Goal: Task Accomplishment & Management: Use online tool/utility

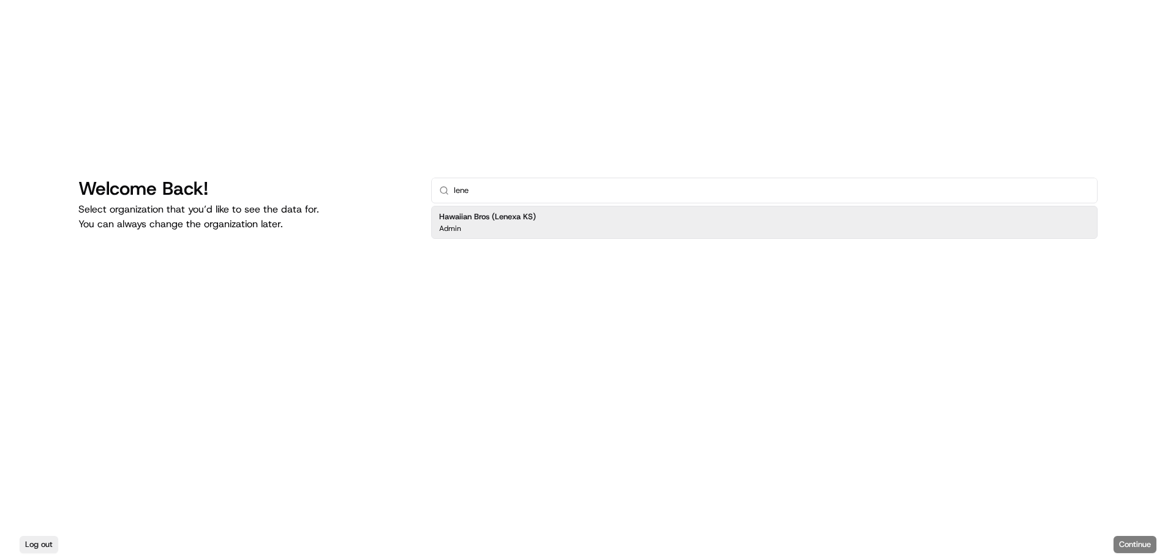
type input "lene"
click at [656, 229] on div "Hawaiian Bros (Lenexa KS) Admin" at bounding box center [764, 222] width 666 height 33
click at [1137, 538] on button "Continue" at bounding box center [1134, 544] width 43 height 17
